Goal: Task Accomplishment & Management: Complete application form

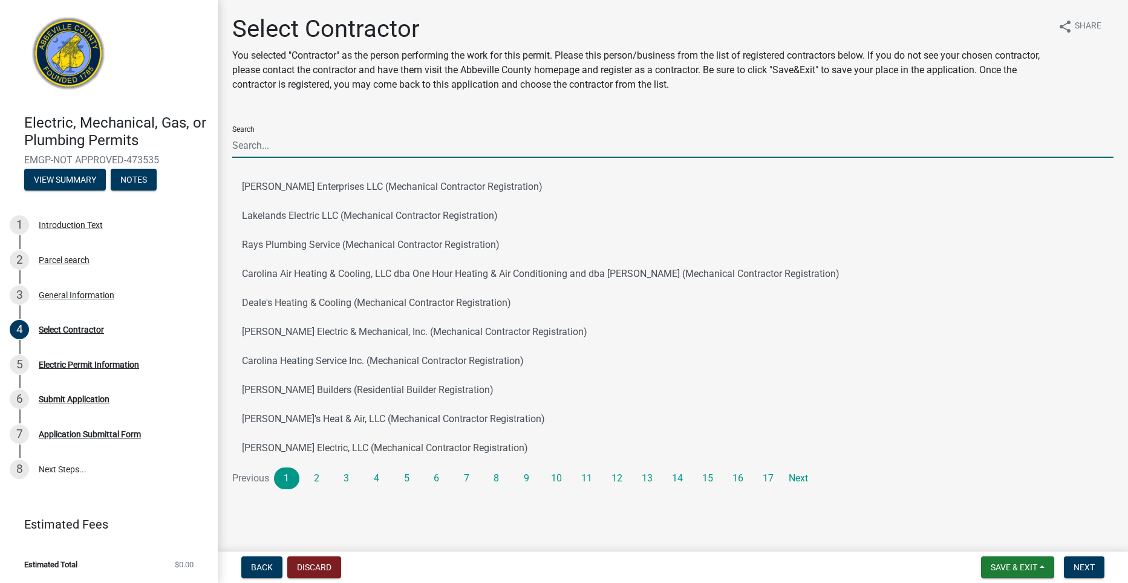
click at [359, 140] on input "Search" at bounding box center [672, 145] width 881 height 25
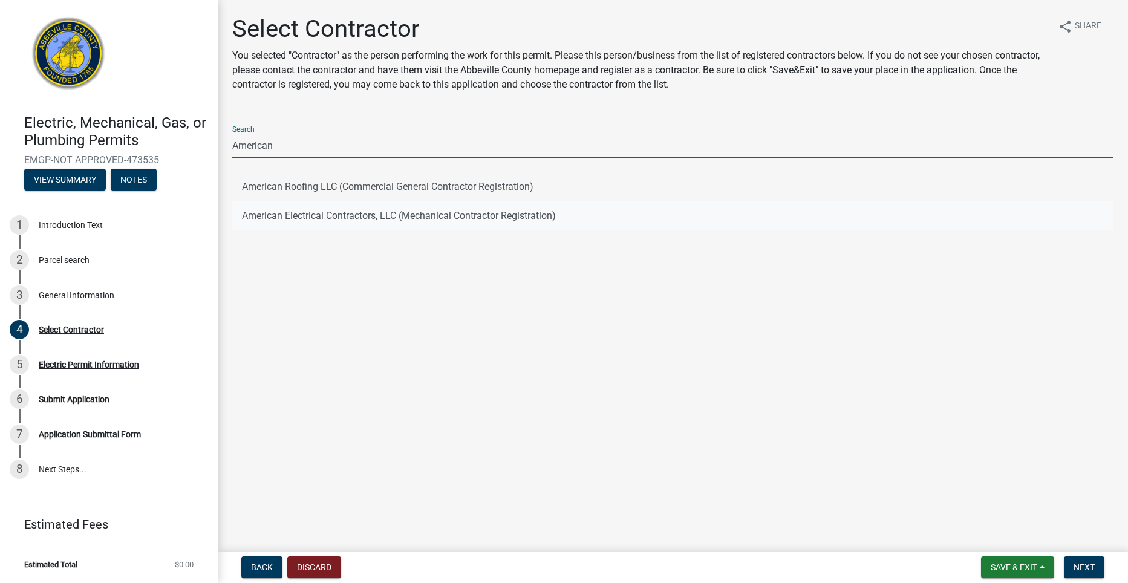
type input "American"
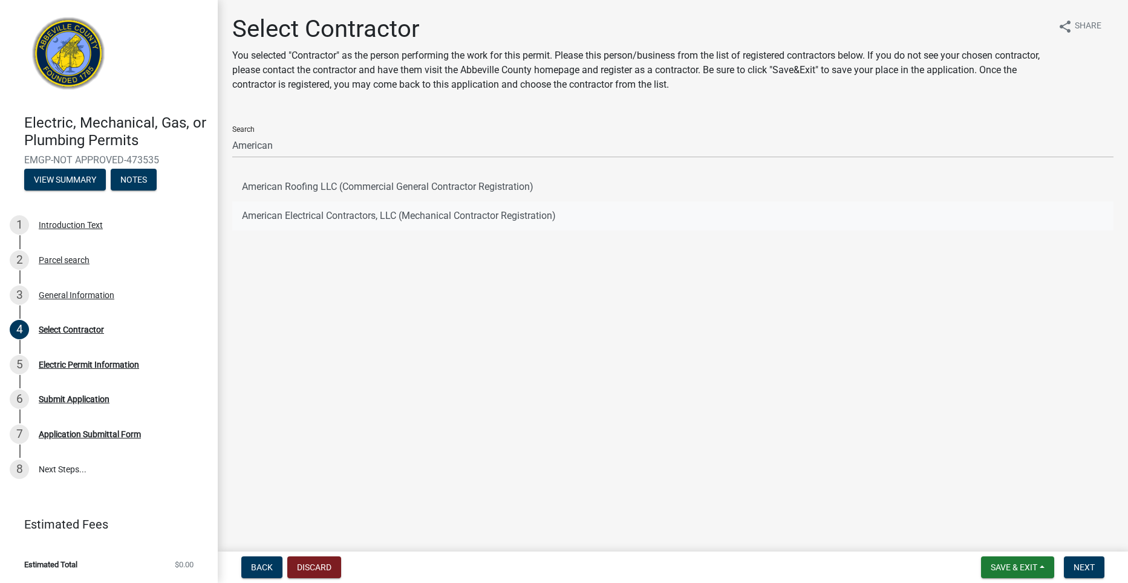
click at [376, 218] on button "American Electrical Contractors, LLC (Mechanical Contractor Registration)" at bounding box center [672, 215] width 881 height 29
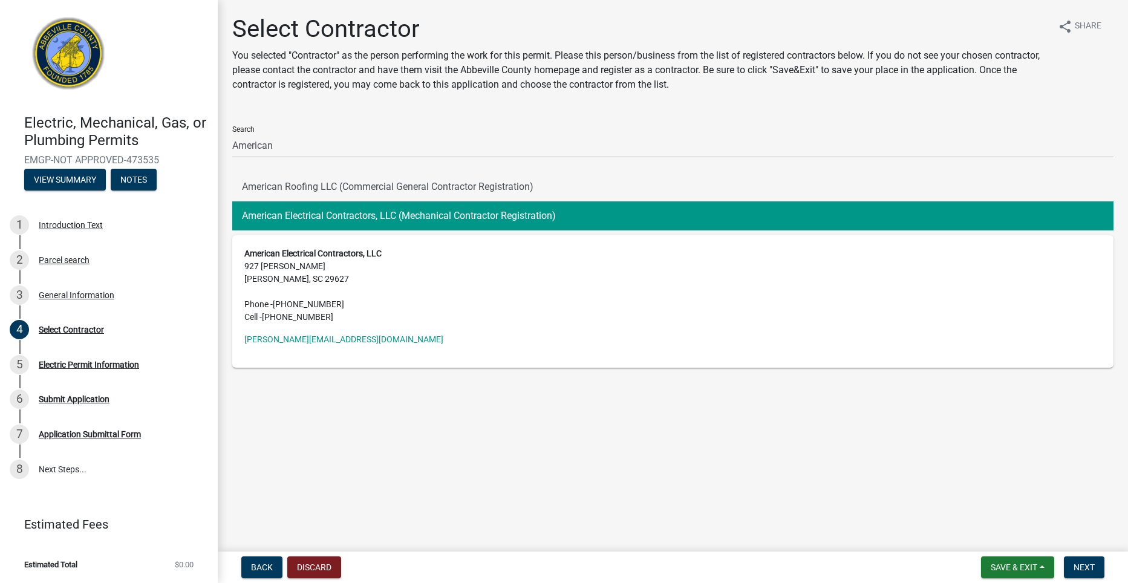
click at [376, 218] on button "American Electrical Contractors, LLC (Mechanical Contractor Registration)" at bounding box center [672, 215] width 881 height 29
click at [1087, 564] on span "Next" at bounding box center [1083, 567] width 21 height 10
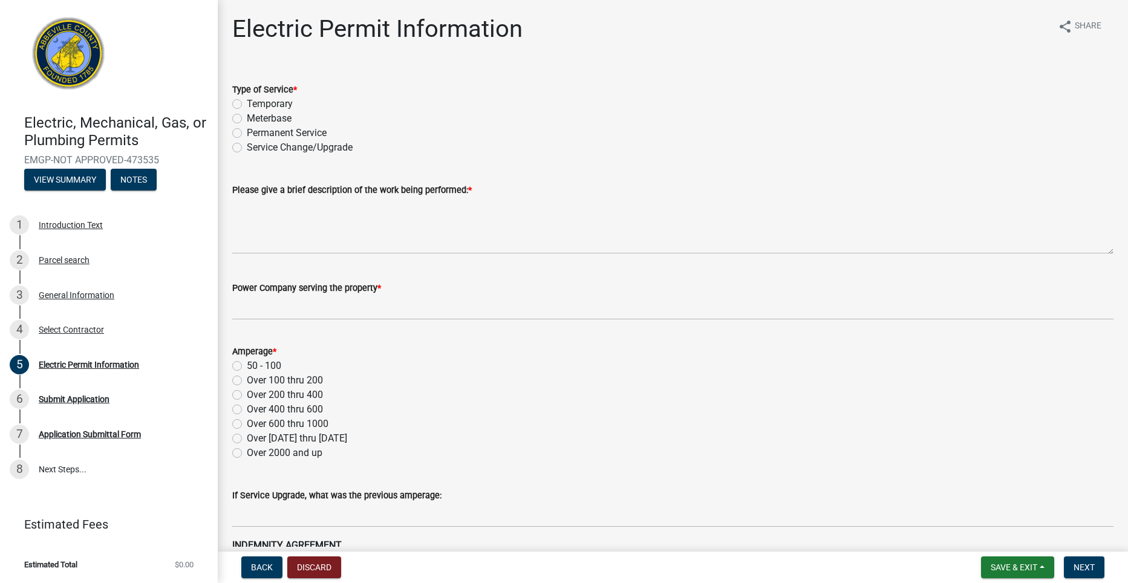
click at [247, 149] on label "Service Change/Upgrade" at bounding box center [300, 147] width 106 height 15
click at [247, 148] on input "Service Change/Upgrade" at bounding box center [251, 144] width 8 height 8
radio input "true"
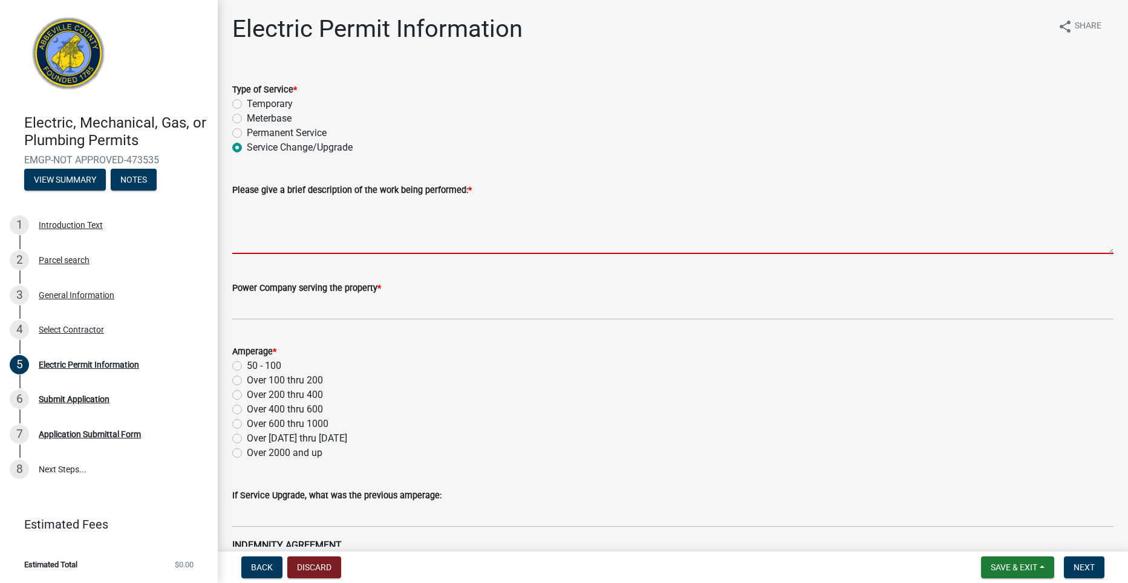
click at [284, 241] on textarea "Please give a brief description of the work being performed: *" at bounding box center [672, 225] width 881 height 57
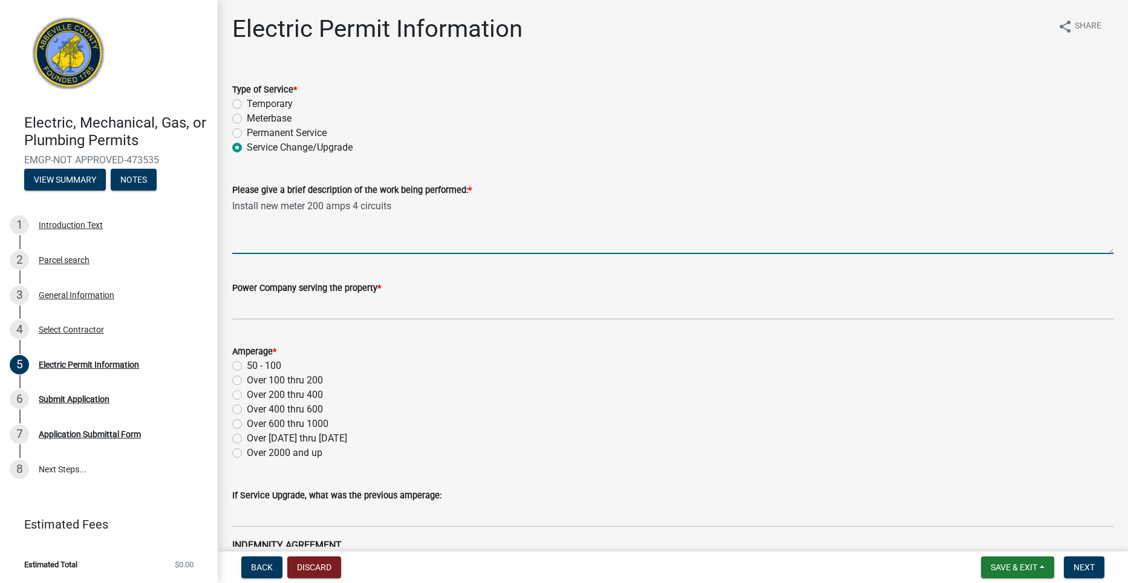
type textarea "Install new meter 200 amps 4 circuits"
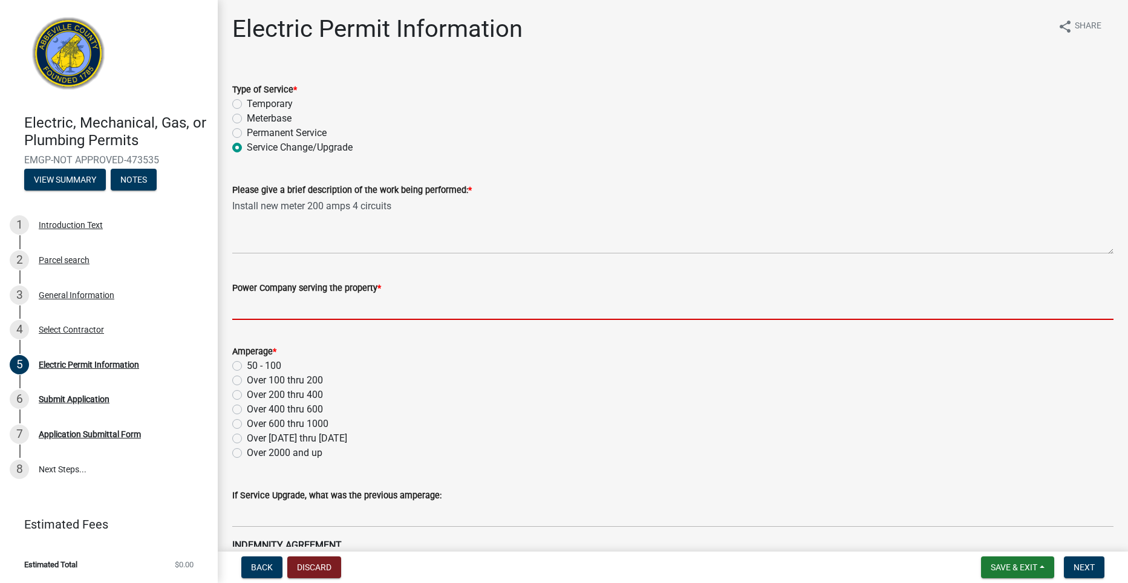
click at [295, 304] on input "Power Company serving the property *" at bounding box center [672, 307] width 881 height 25
click at [235, 379] on div "Amperage * 50 - 100 Over 100 thru 200 Over 200 thru 400 Over 400 thru 600 Over …" at bounding box center [672, 402] width 881 height 116
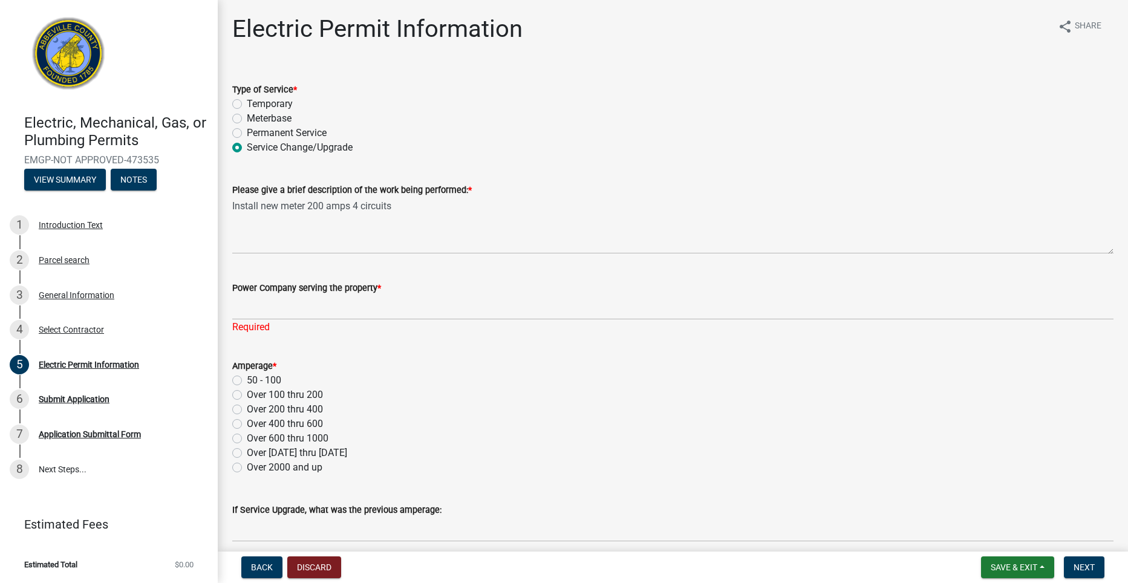
click at [247, 396] on label "Over 100 thru 200" at bounding box center [285, 395] width 76 height 15
click at [247, 395] on input "Over 100 thru 200" at bounding box center [251, 392] width 8 height 8
radio input "true"
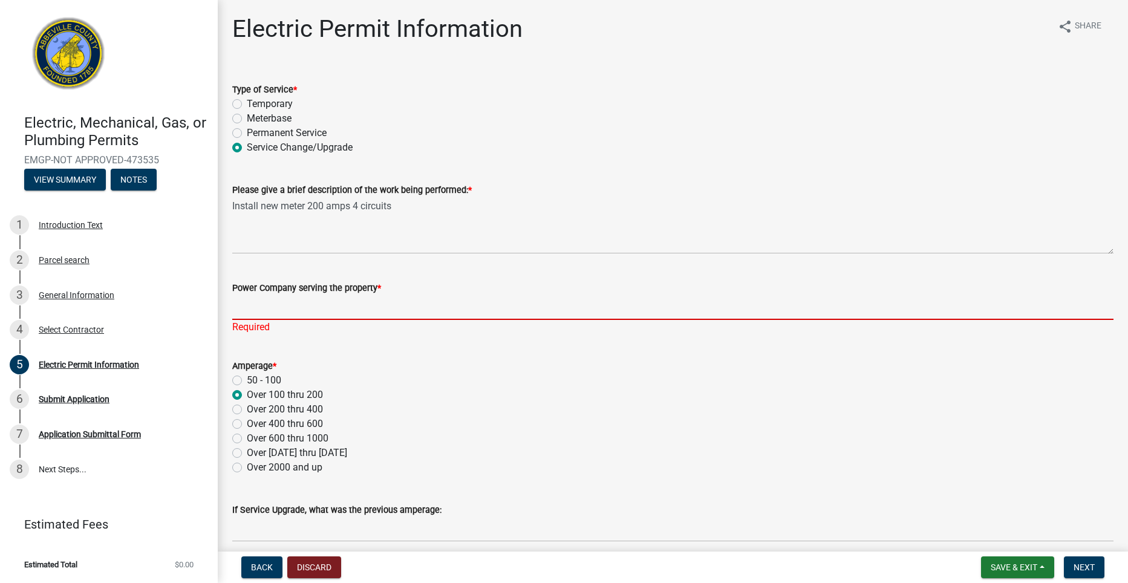
click at [408, 309] on input "Power Company serving the property *" at bounding box center [672, 307] width 881 height 25
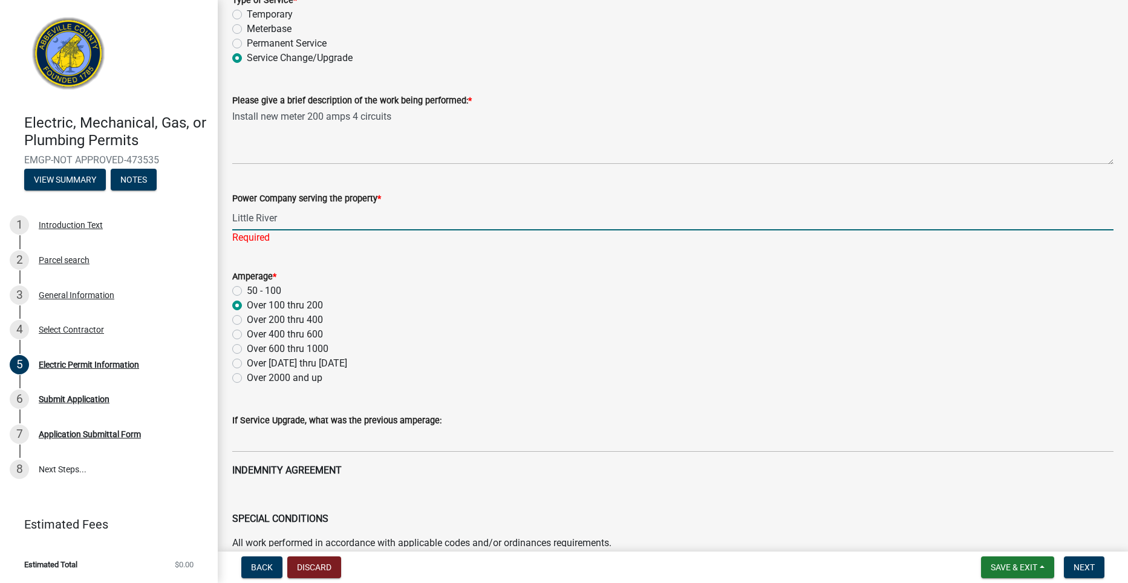
scroll to position [111, 0]
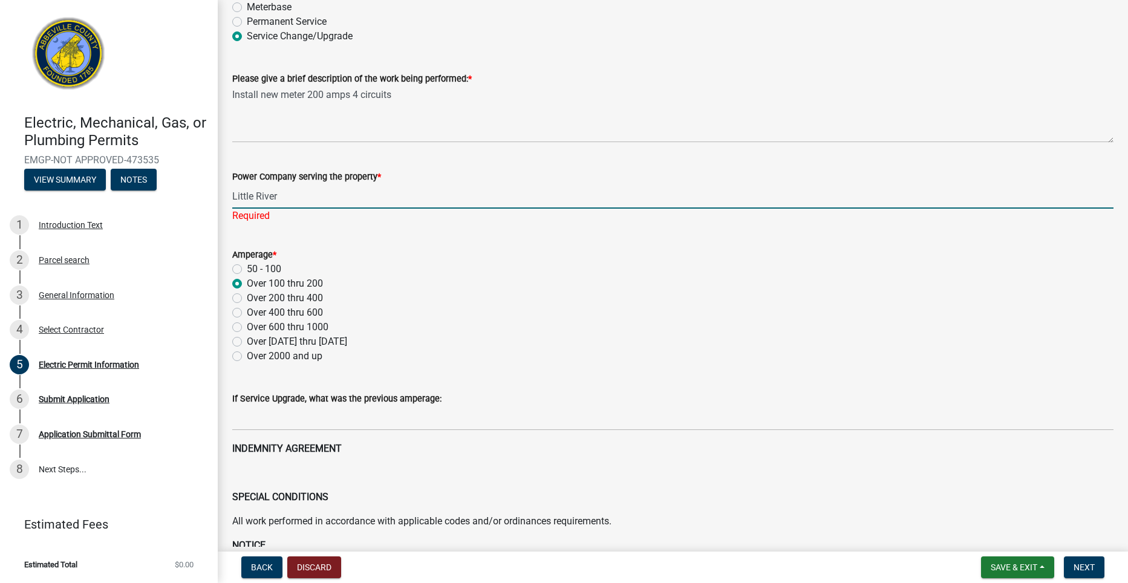
type input "Little River"
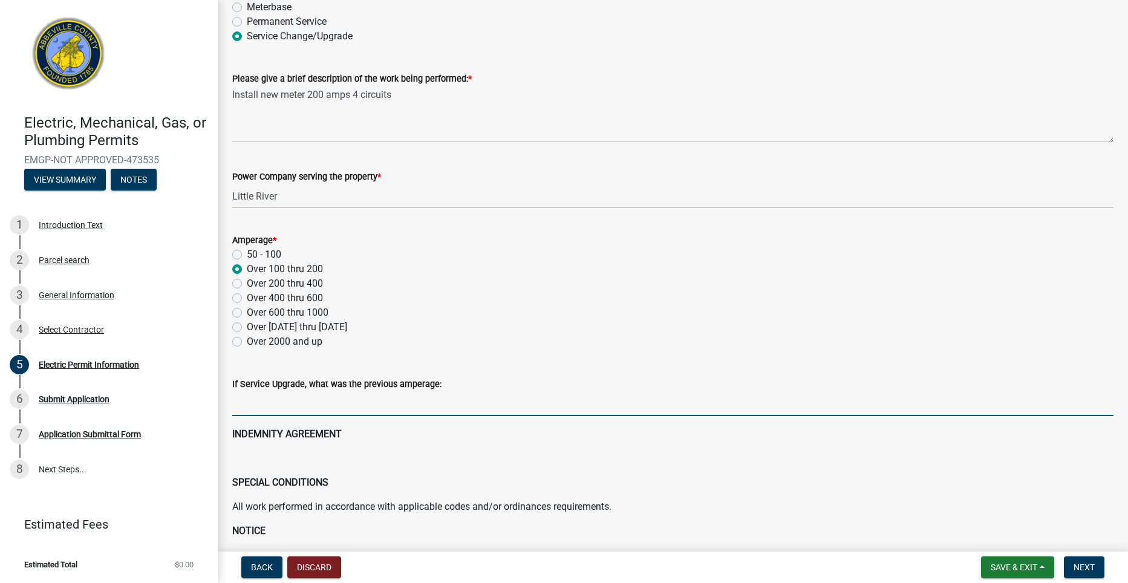
click at [392, 413] on input "text" at bounding box center [672, 403] width 881 height 25
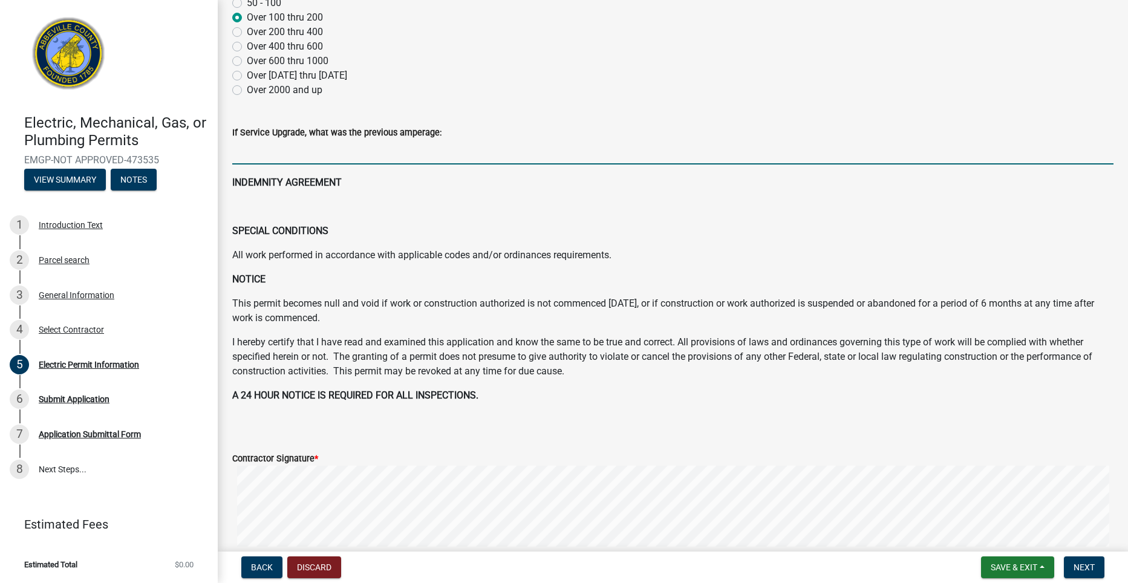
scroll to position [484, 0]
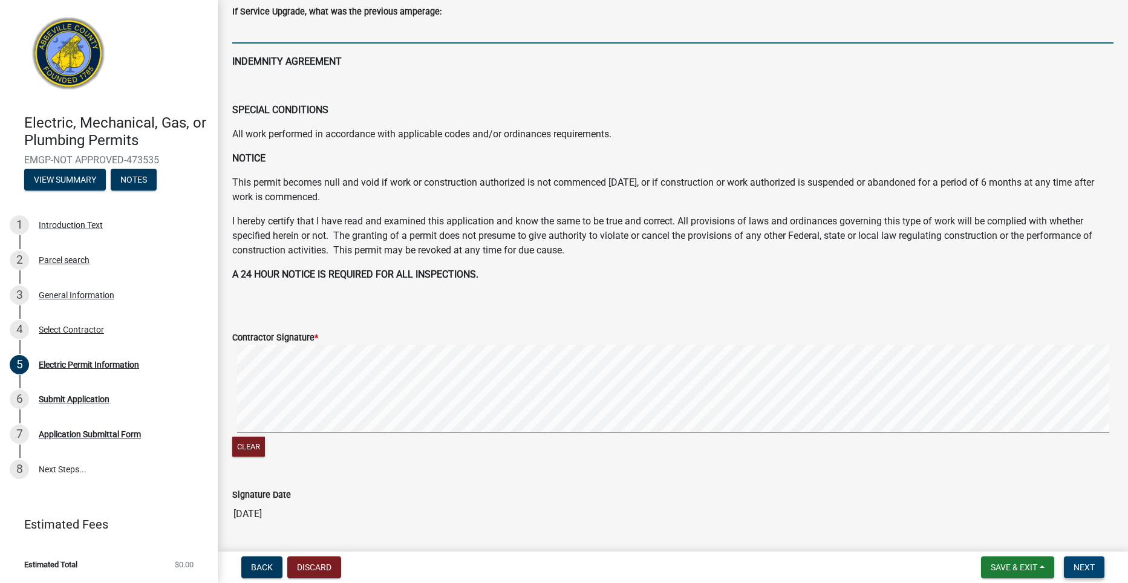
click at [1095, 565] on span "Next" at bounding box center [1083, 567] width 21 height 10
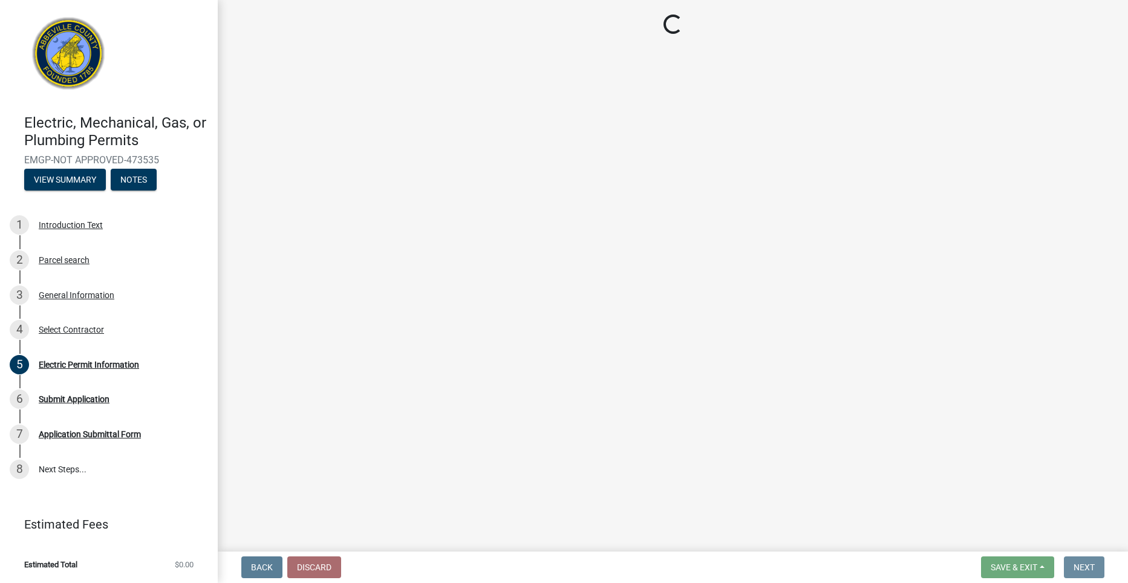
scroll to position [0, 0]
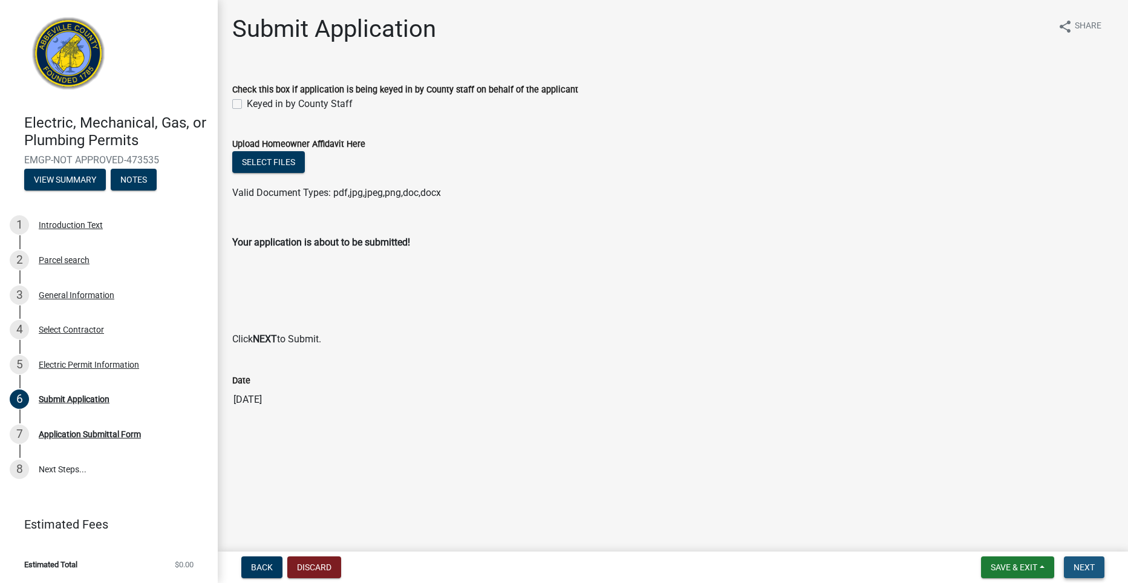
click at [1084, 567] on span "Next" at bounding box center [1083, 567] width 21 height 10
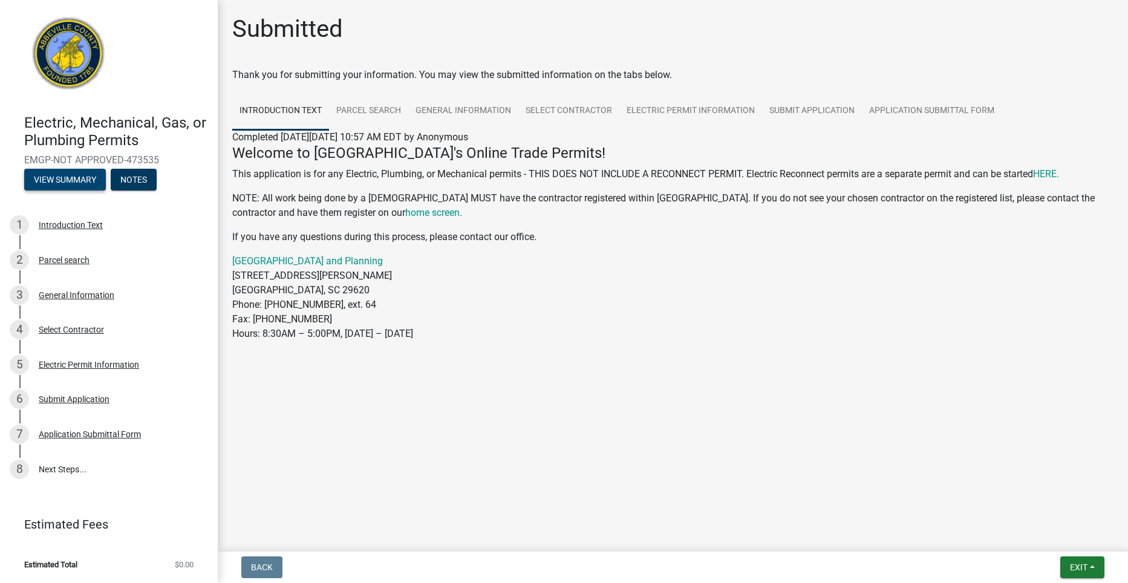
click at [65, 177] on button "View Summary" at bounding box center [65, 180] width 82 height 22
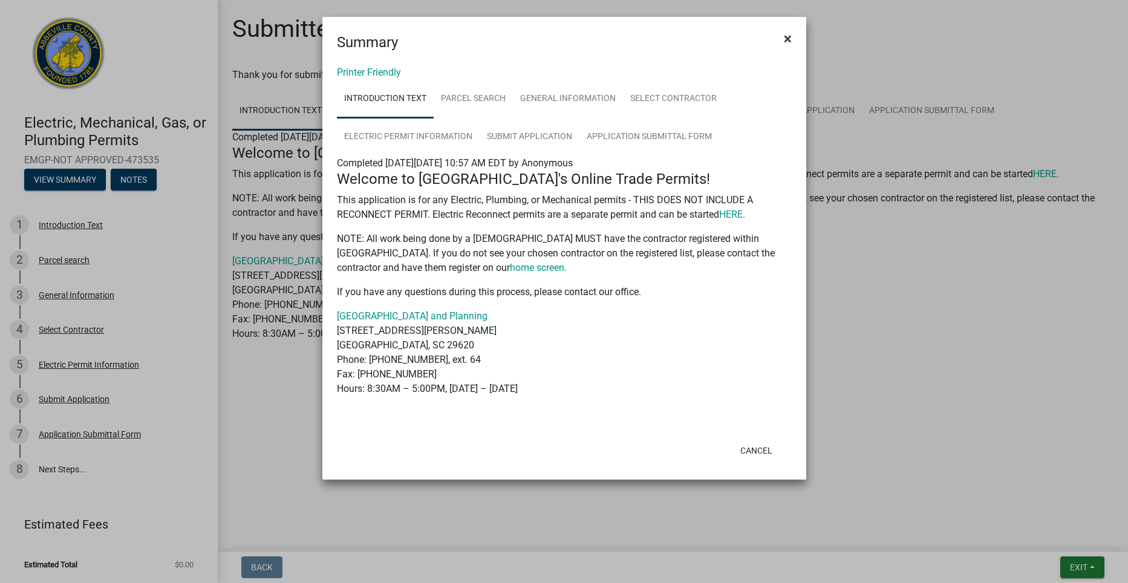
click at [789, 36] on span "×" at bounding box center [788, 38] width 8 height 17
